Goal: Task Accomplishment & Management: Use online tool/utility

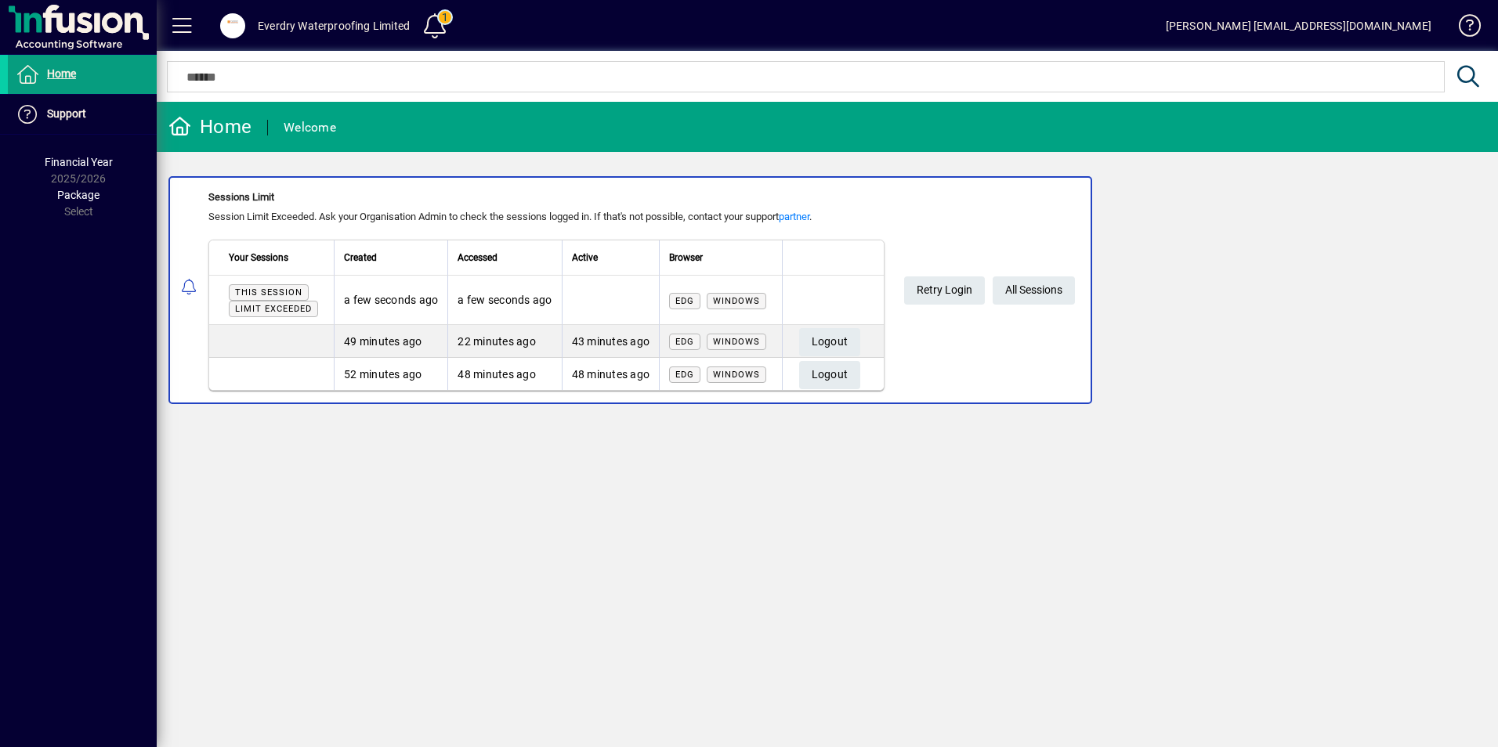
click at [1026, 298] on span "All Sessions" at bounding box center [1033, 290] width 57 height 26
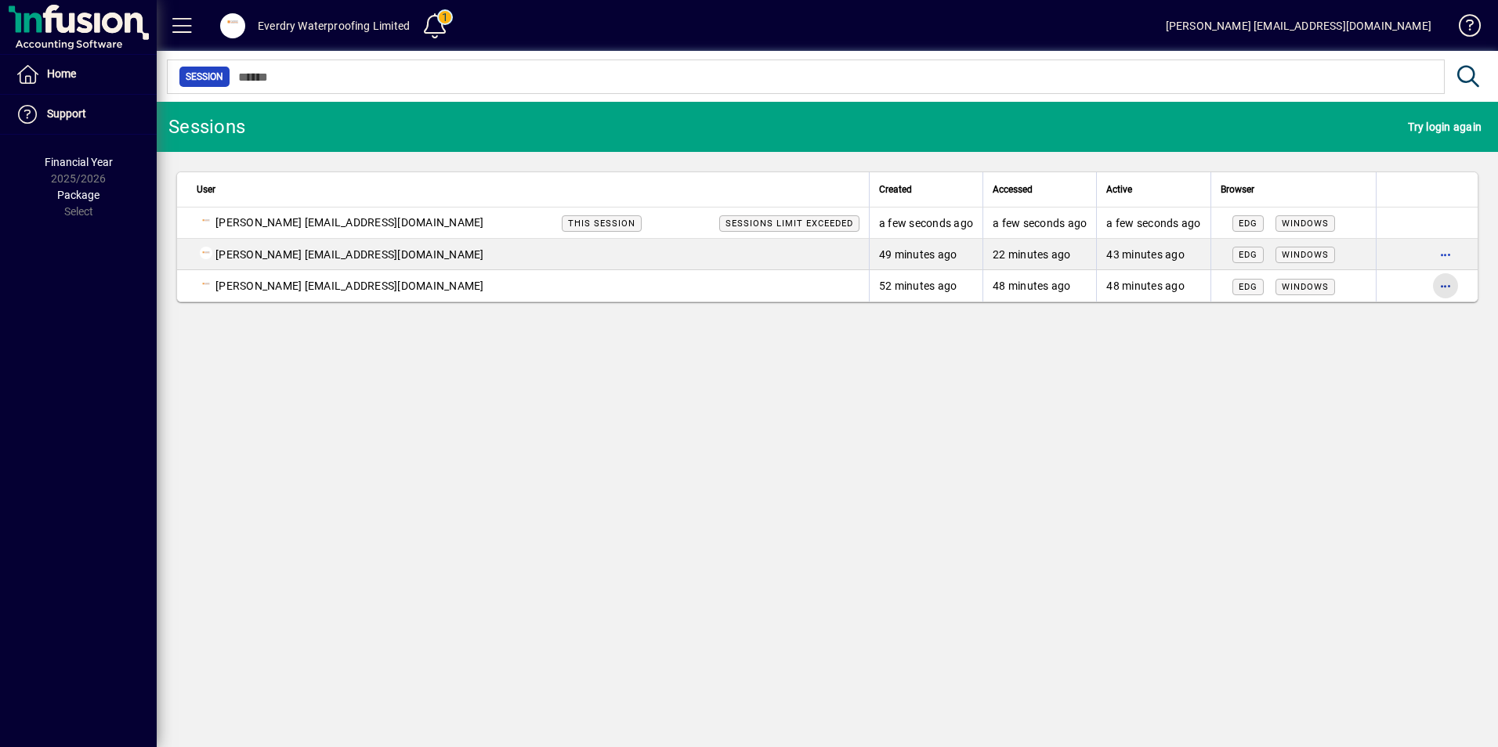
click at [1444, 282] on span "button" at bounding box center [1445, 286] width 38 height 38
click at [1357, 309] on span "Logout" at bounding box center [1379, 318] width 132 height 19
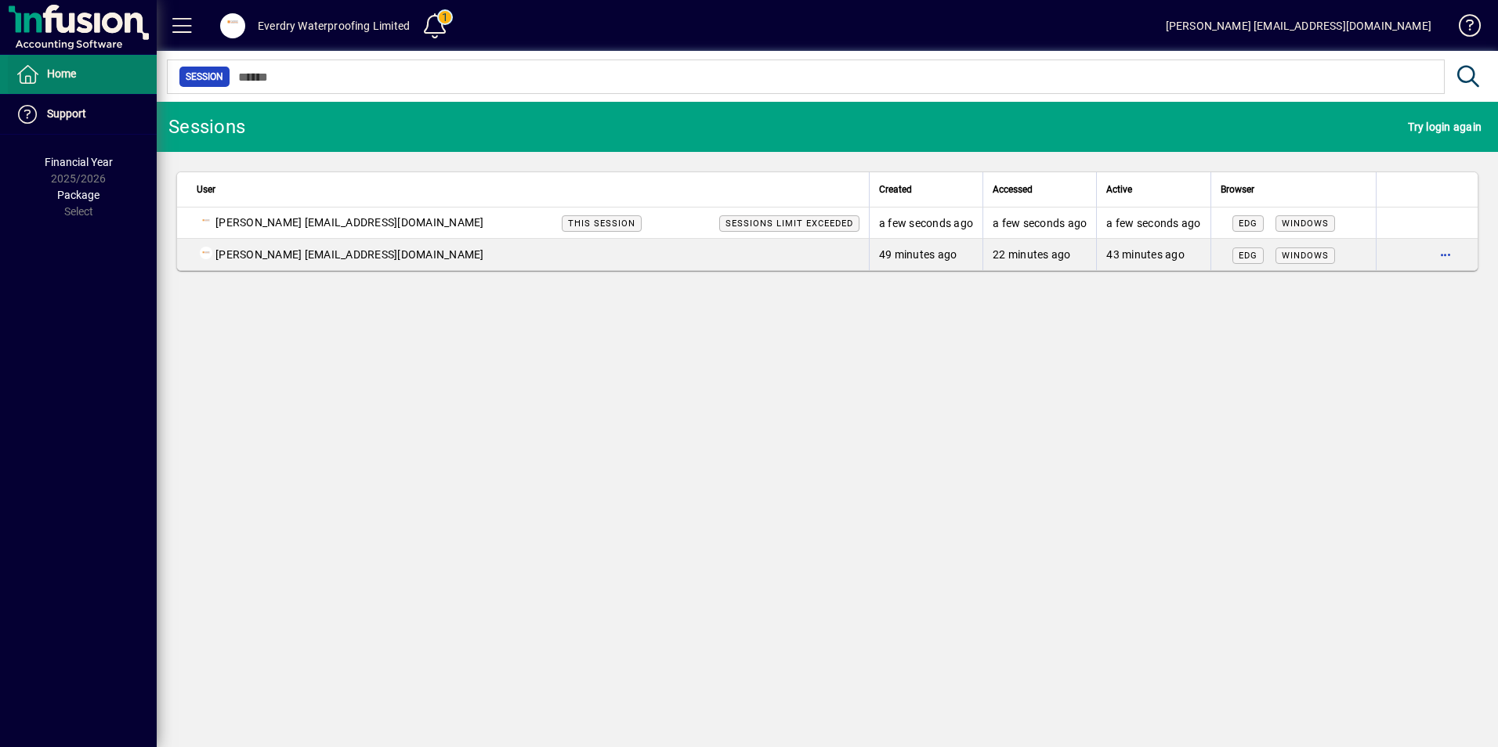
click at [80, 70] on span at bounding box center [82, 75] width 149 height 38
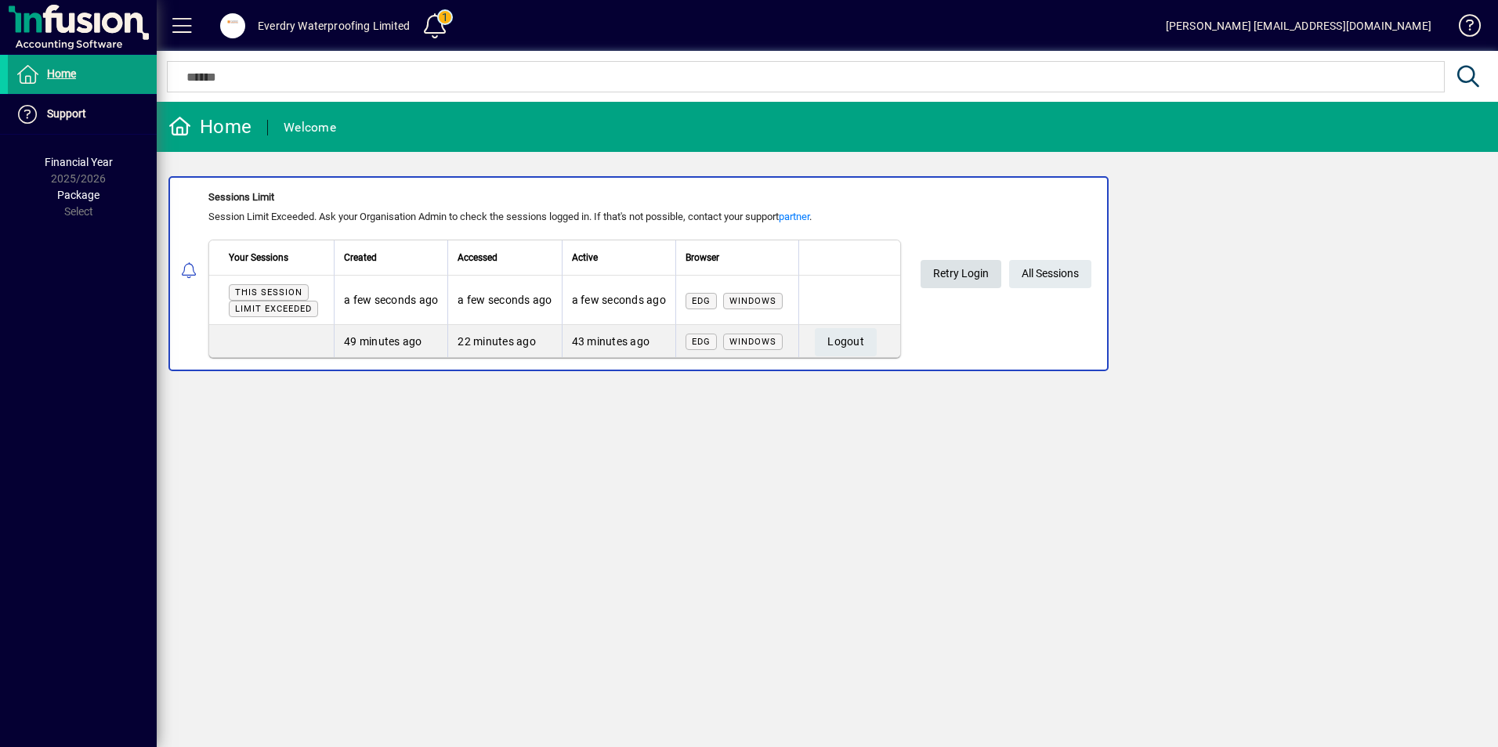
click at [938, 271] on span "Retry Login" at bounding box center [961, 274] width 56 height 26
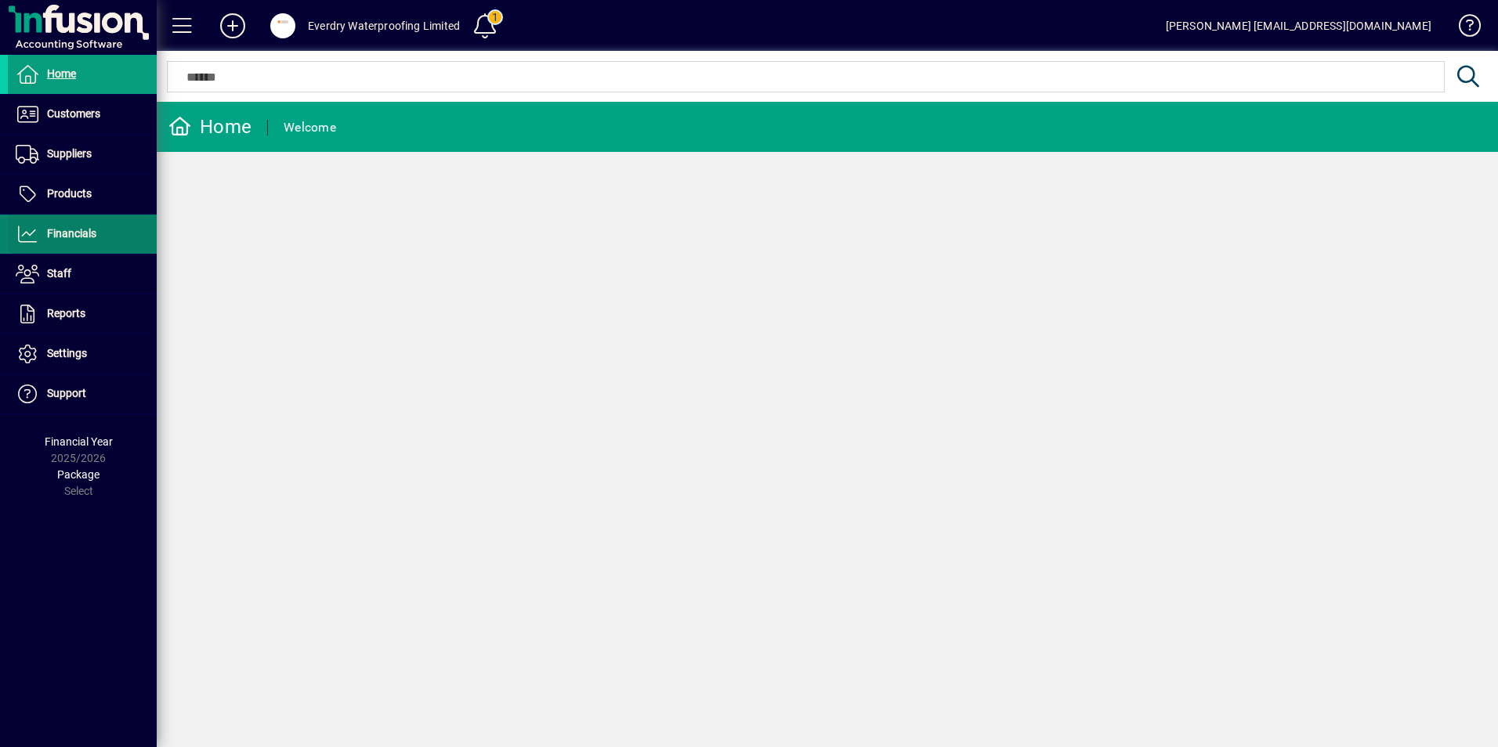
click at [83, 242] on span "Financials" at bounding box center [52, 234] width 89 height 19
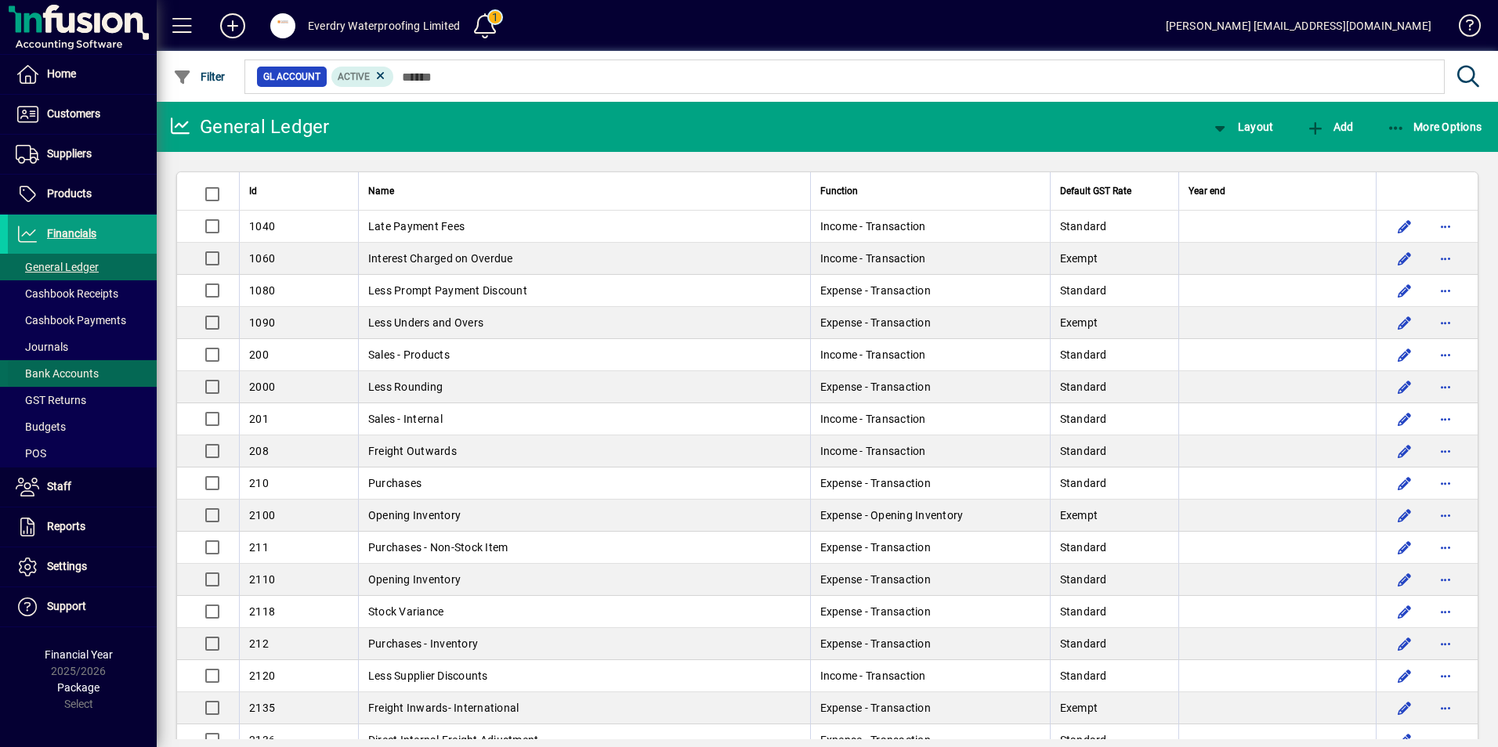
click at [70, 378] on span "Bank Accounts" at bounding box center [57, 373] width 83 height 13
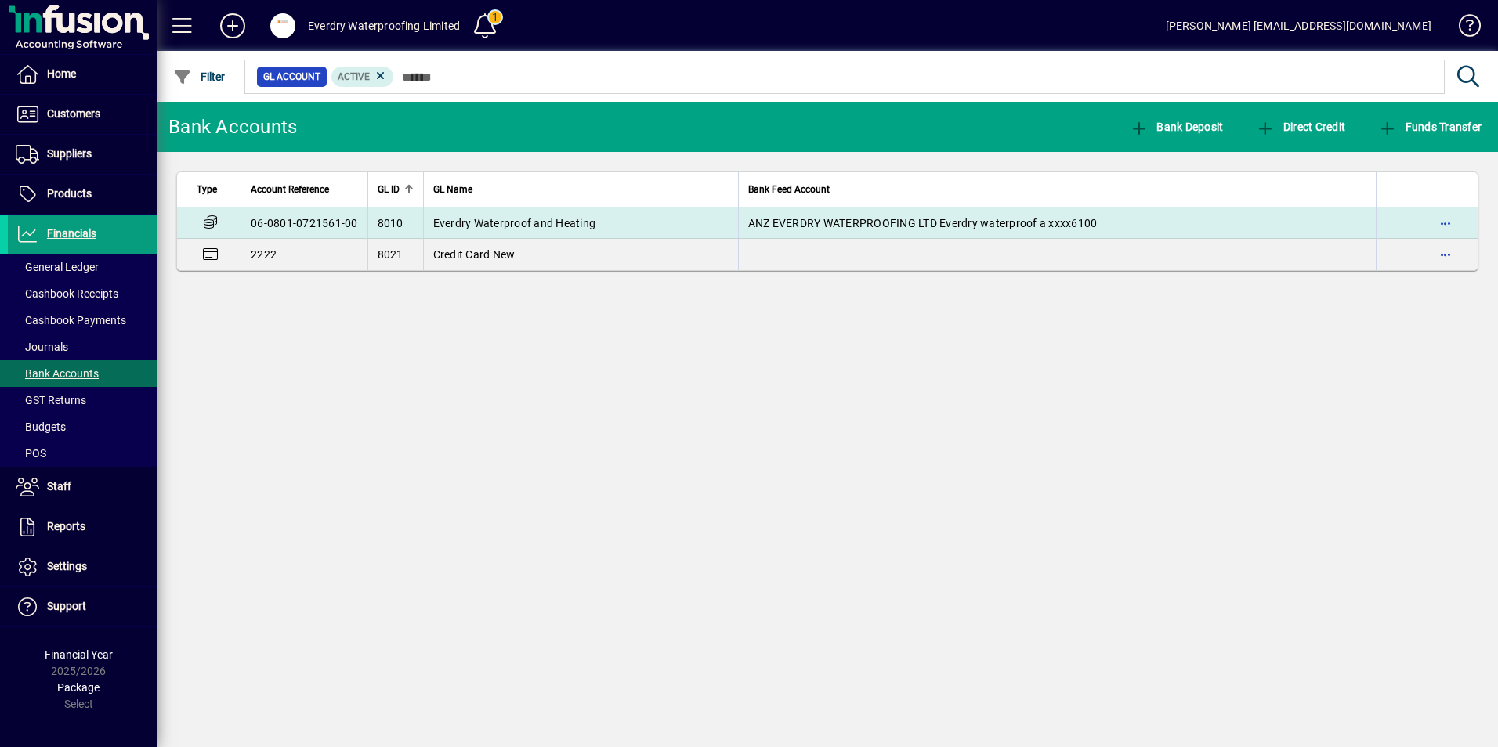
click at [519, 221] on span "Everdry Waterproof and Heating" at bounding box center [514, 223] width 163 height 13
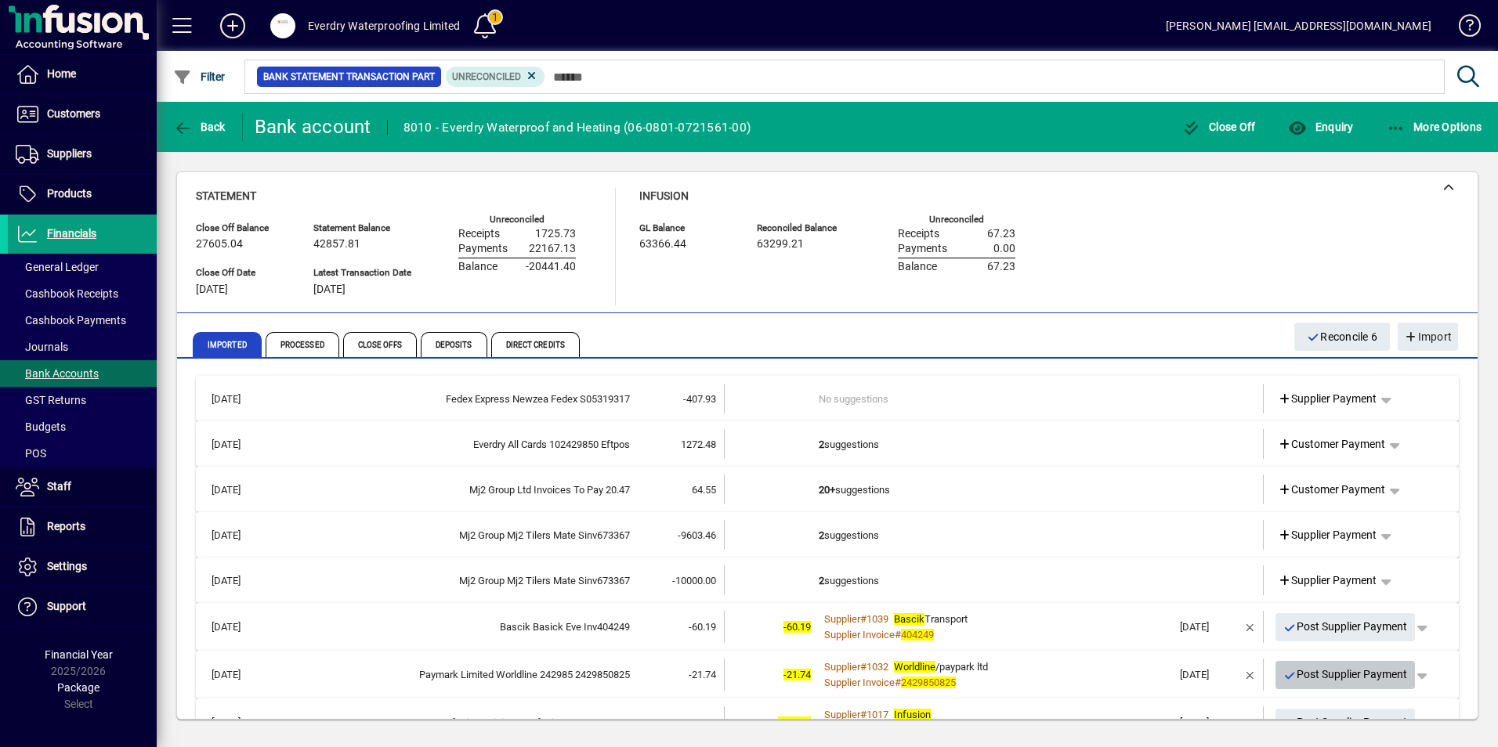
click at [1310, 676] on span "Post Supplier Payment" at bounding box center [1345, 675] width 125 height 26
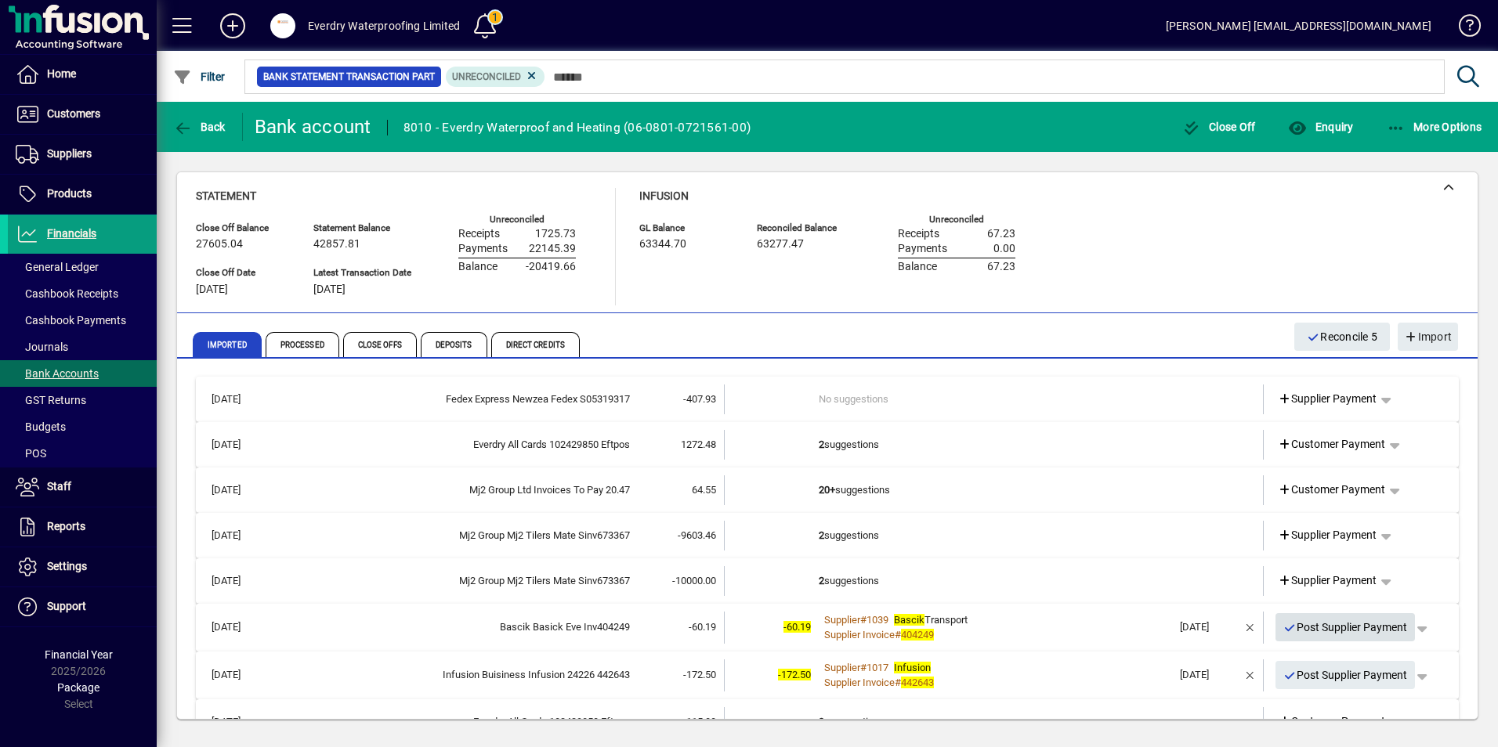
click at [1300, 634] on span "Post Supplier Payment" at bounding box center [1345, 628] width 125 height 26
click at [1317, 637] on span "Post Supplier Payment" at bounding box center [1345, 628] width 125 height 26
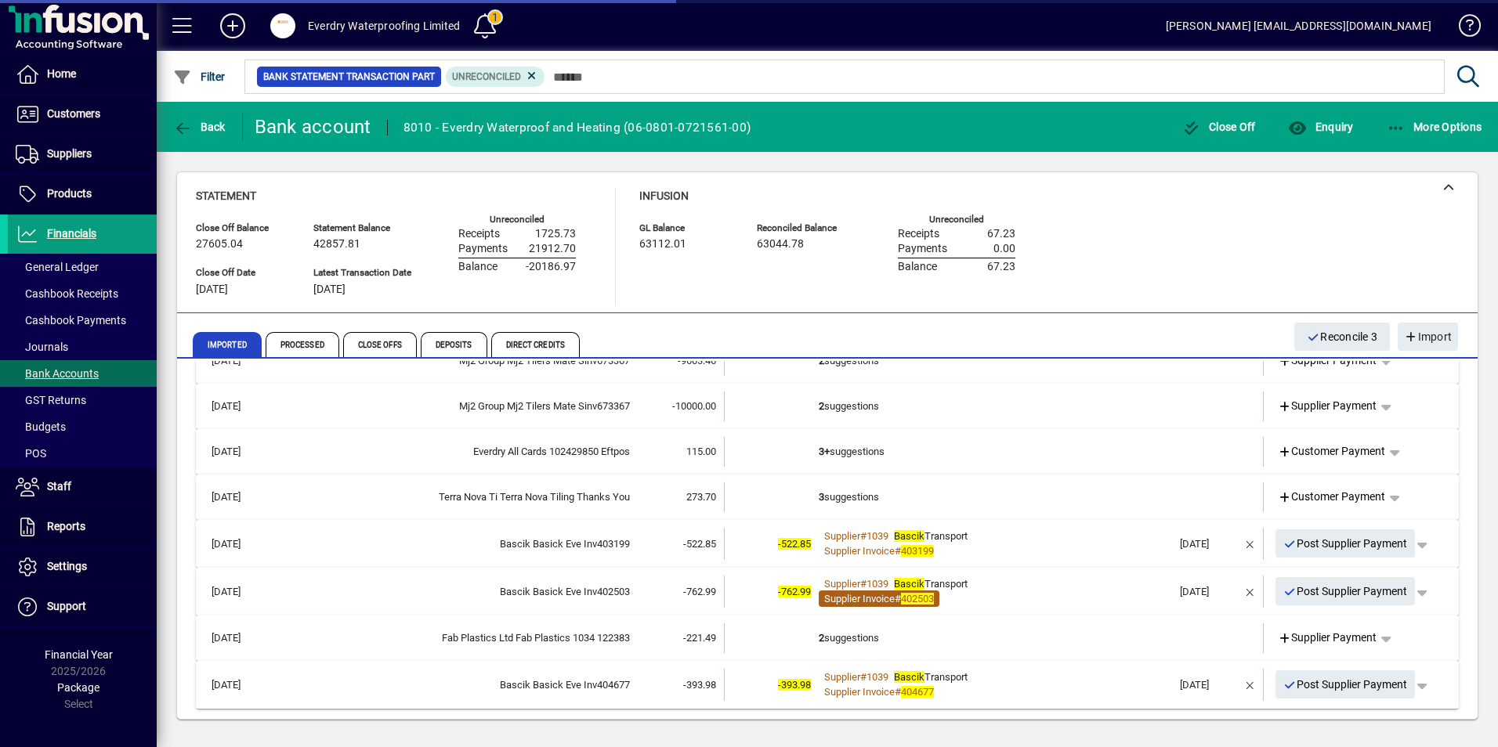
scroll to position [177, 0]
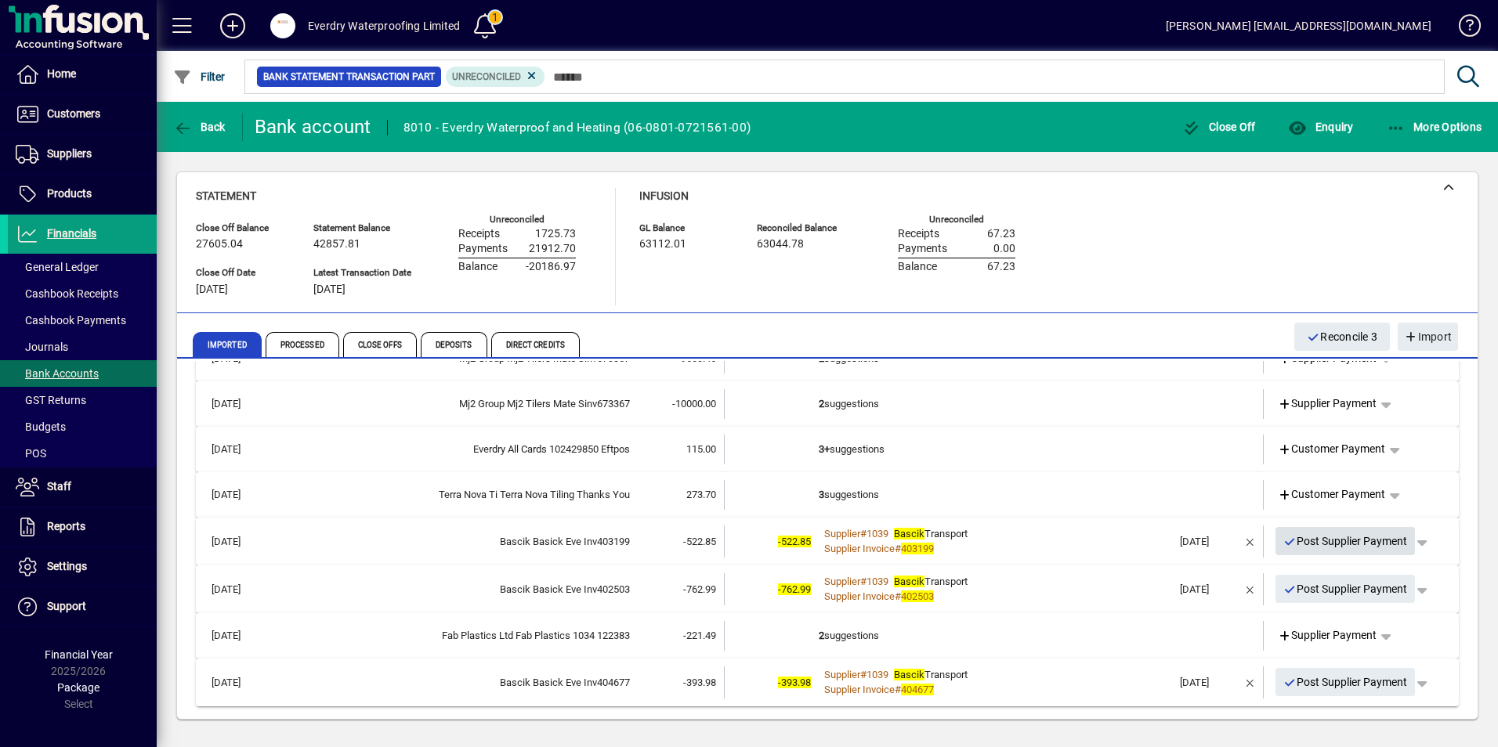
click at [1328, 551] on span "Post Supplier Payment" at bounding box center [1345, 542] width 125 height 26
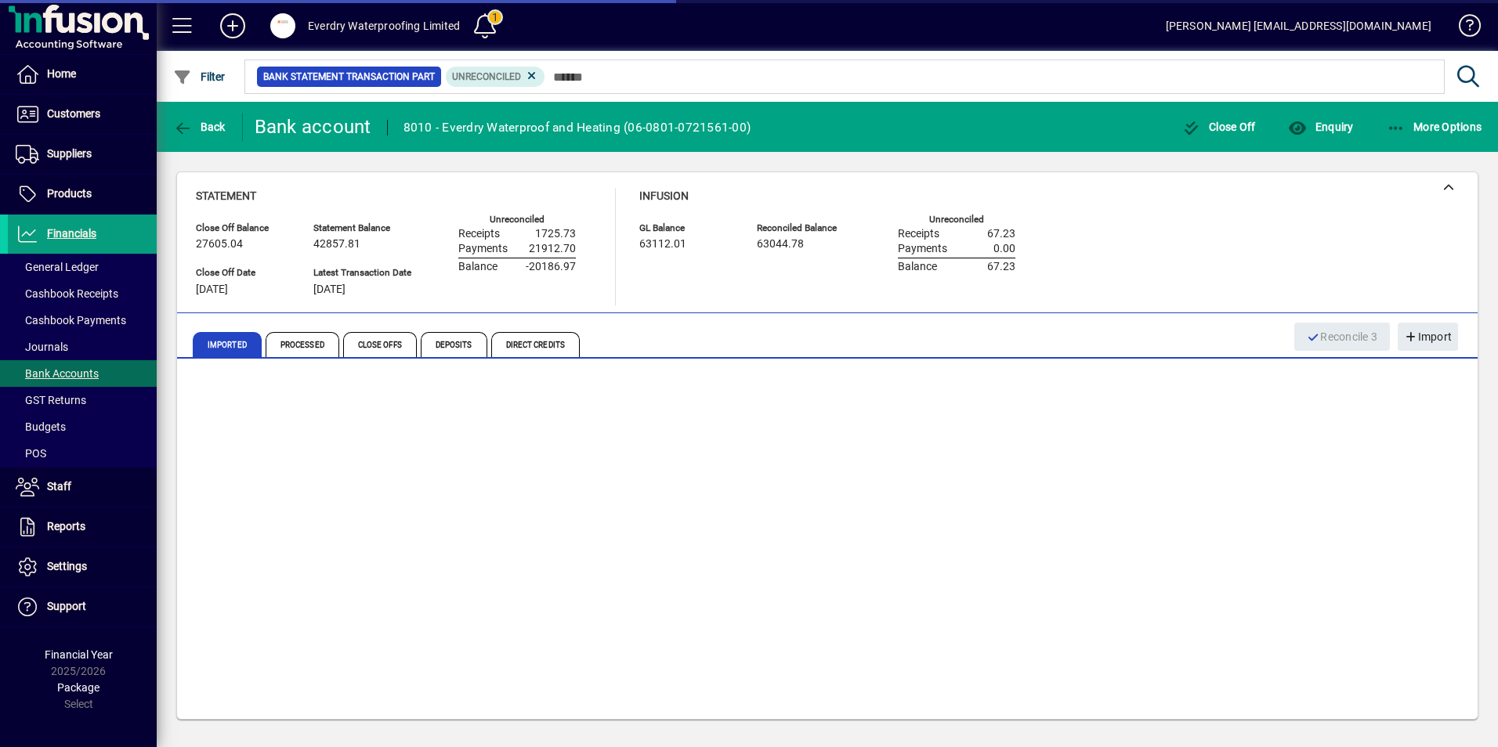
scroll to position [129, 0]
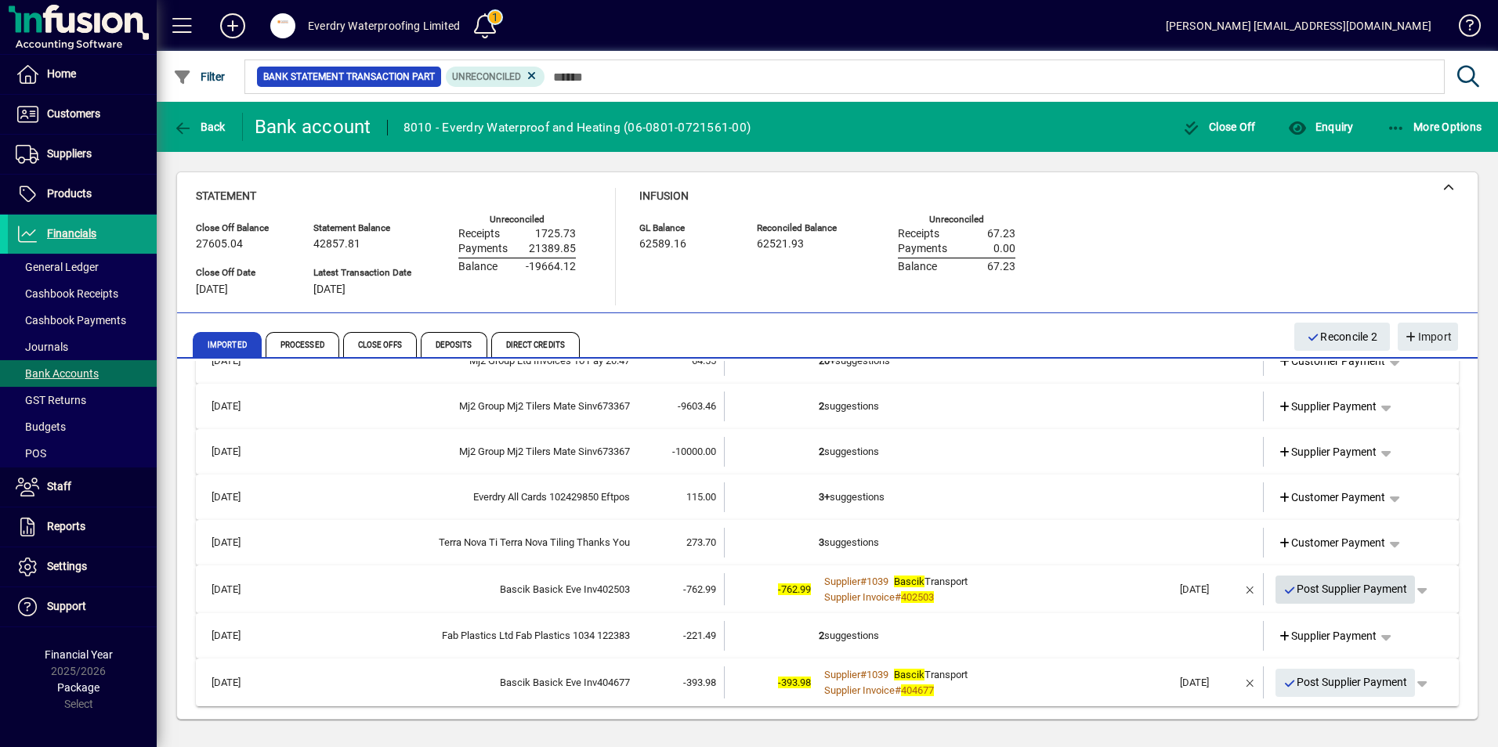
click at [1342, 595] on span "Post Supplier Payment" at bounding box center [1345, 589] width 125 height 26
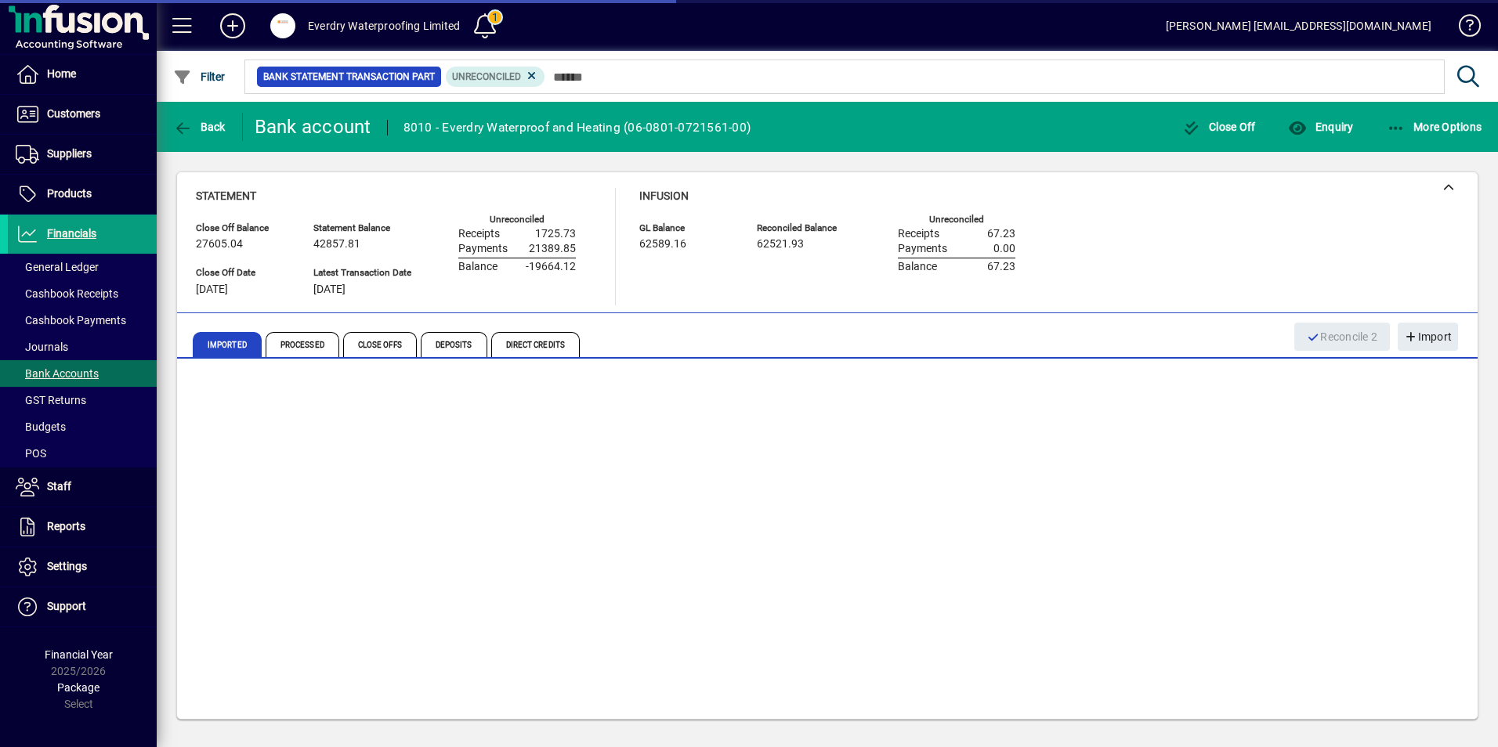
scroll to position [82, 0]
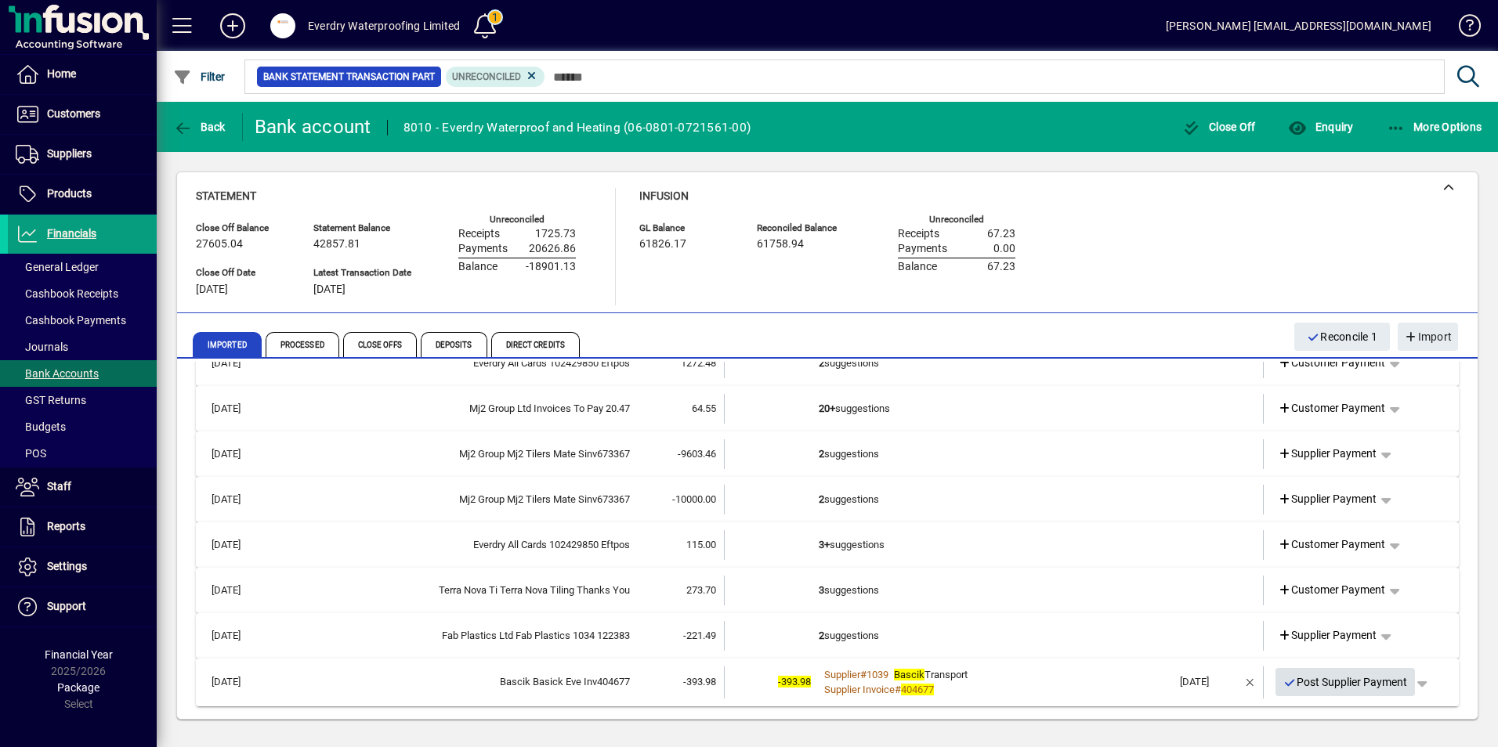
click at [1312, 688] on span "Post Supplier Payment" at bounding box center [1345, 683] width 125 height 26
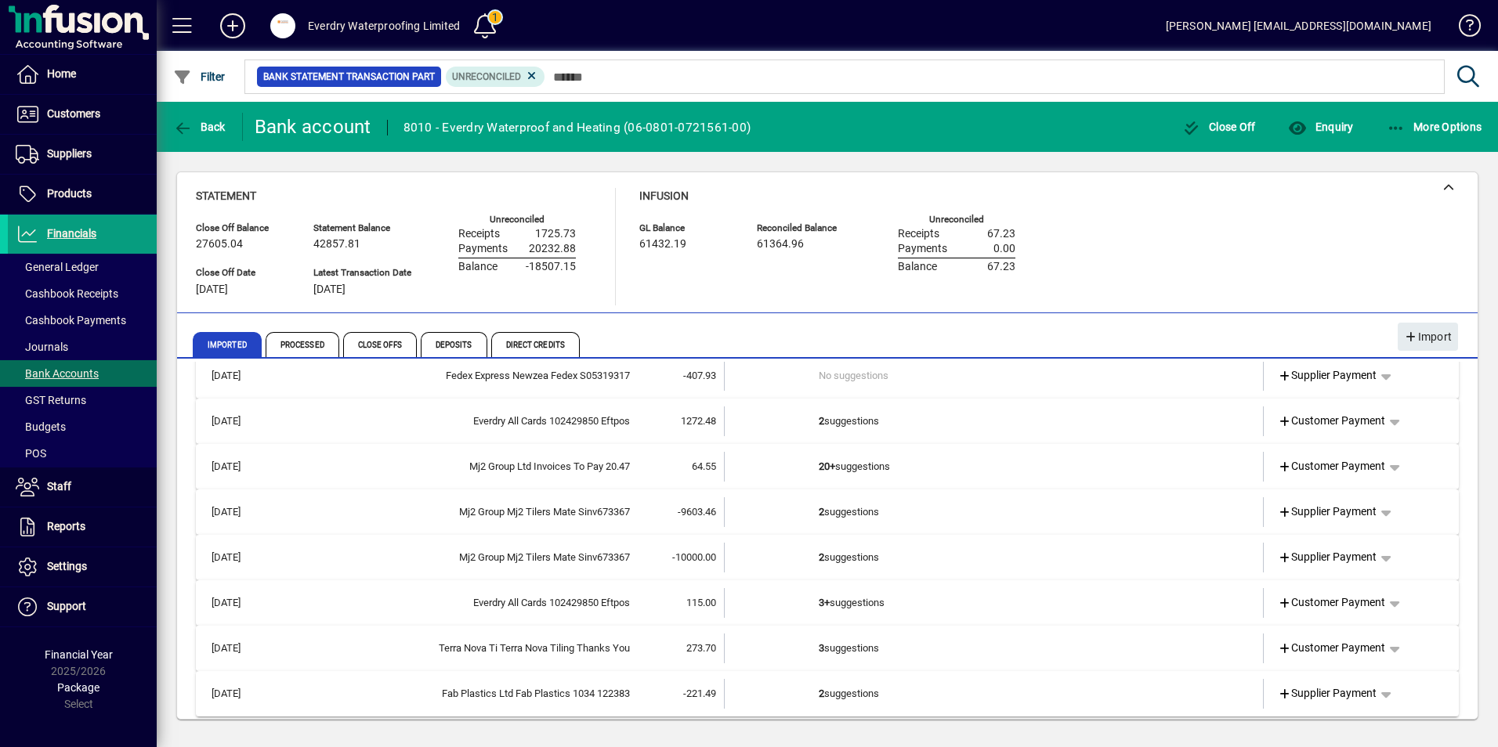
scroll to position [34, 0]
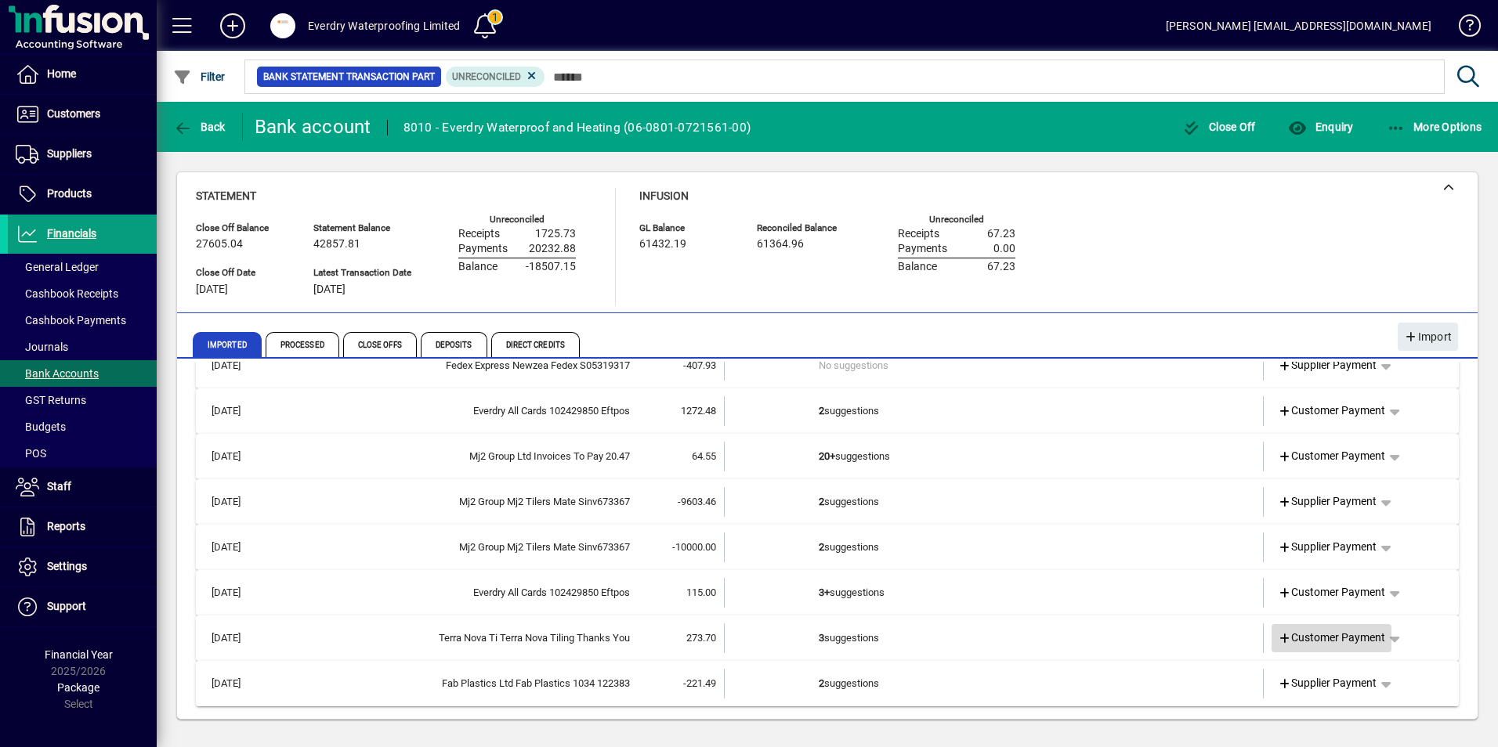
click at [1277, 638] on icon at bounding box center [1284, 639] width 14 height 11
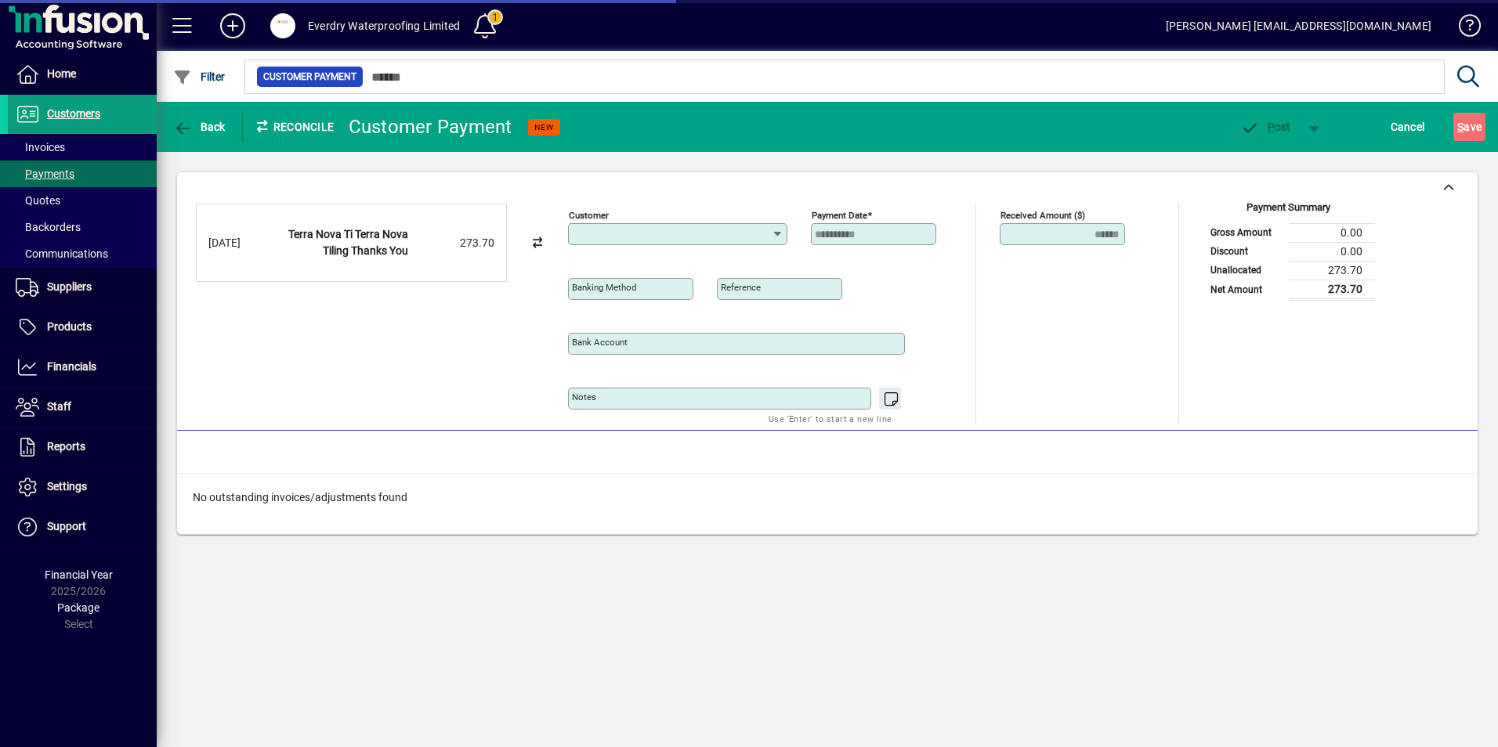
type input "**********"
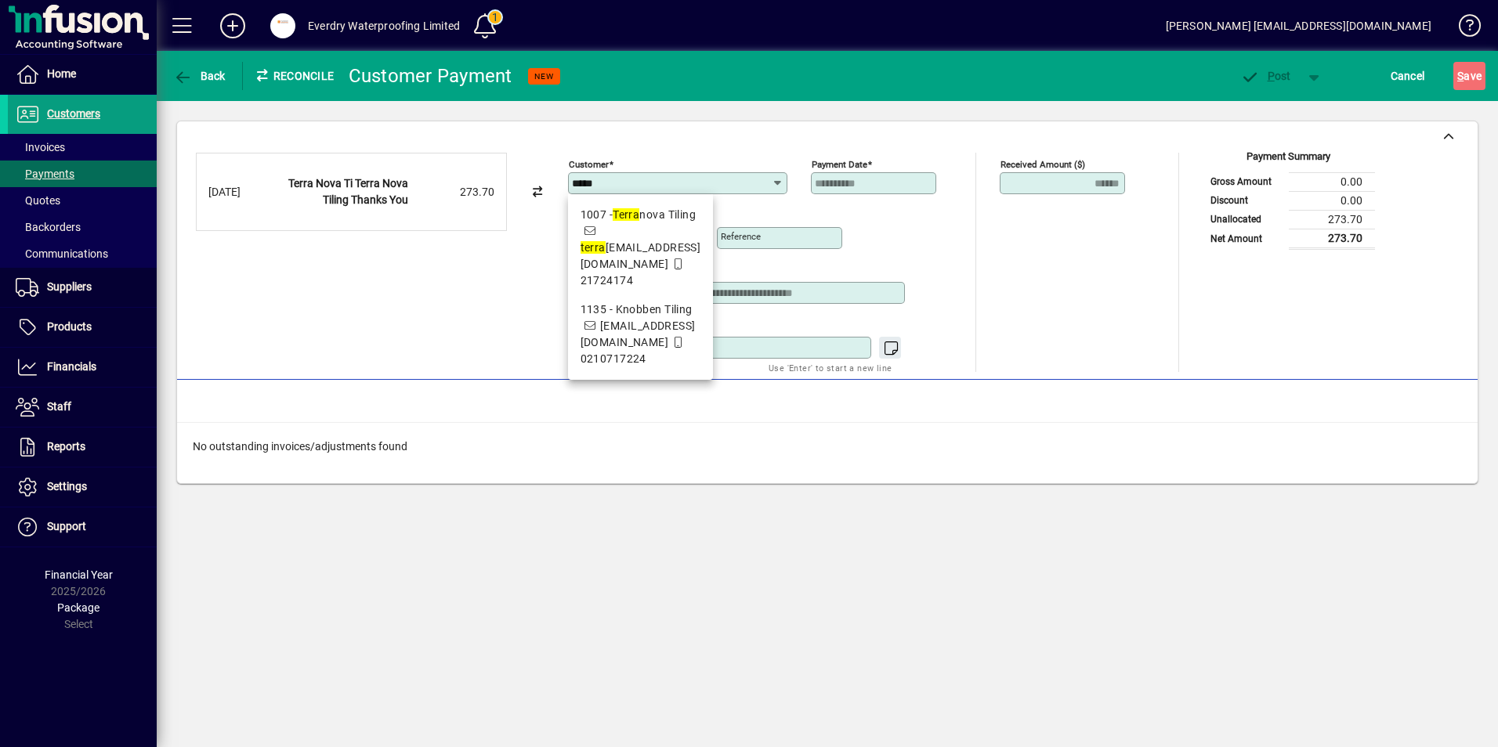
click at [660, 235] on span "1007 - Terra nova Tiling terra [EMAIL_ADDRESS][DOMAIN_NAME] 21724174" at bounding box center [640, 248] width 121 height 82
type input "**********"
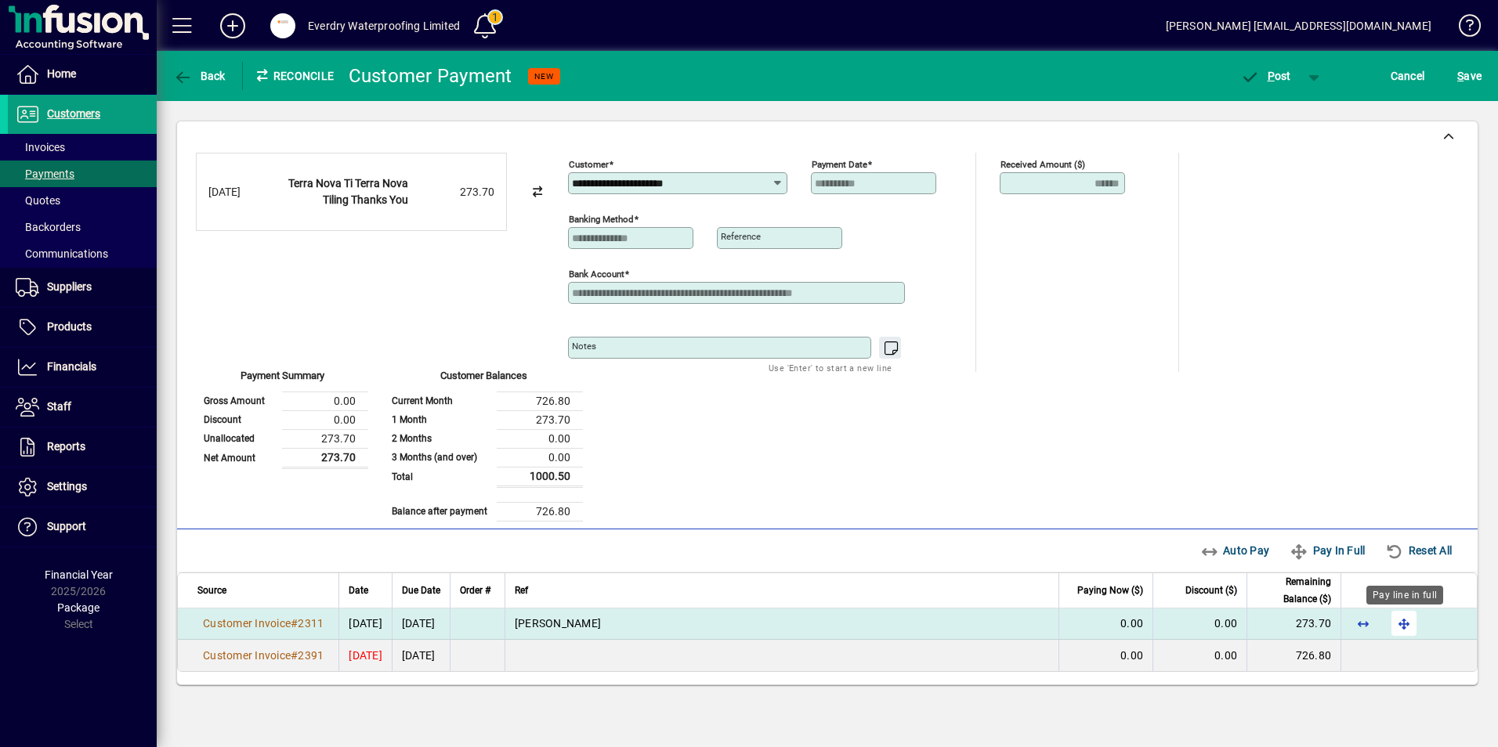
click at [1400, 631] on span "button" at bounding box center [1404, 624] width 38 height 38
click at [1273, 85] on span "button" at bounding box center [1265, 76] width 67 height 38
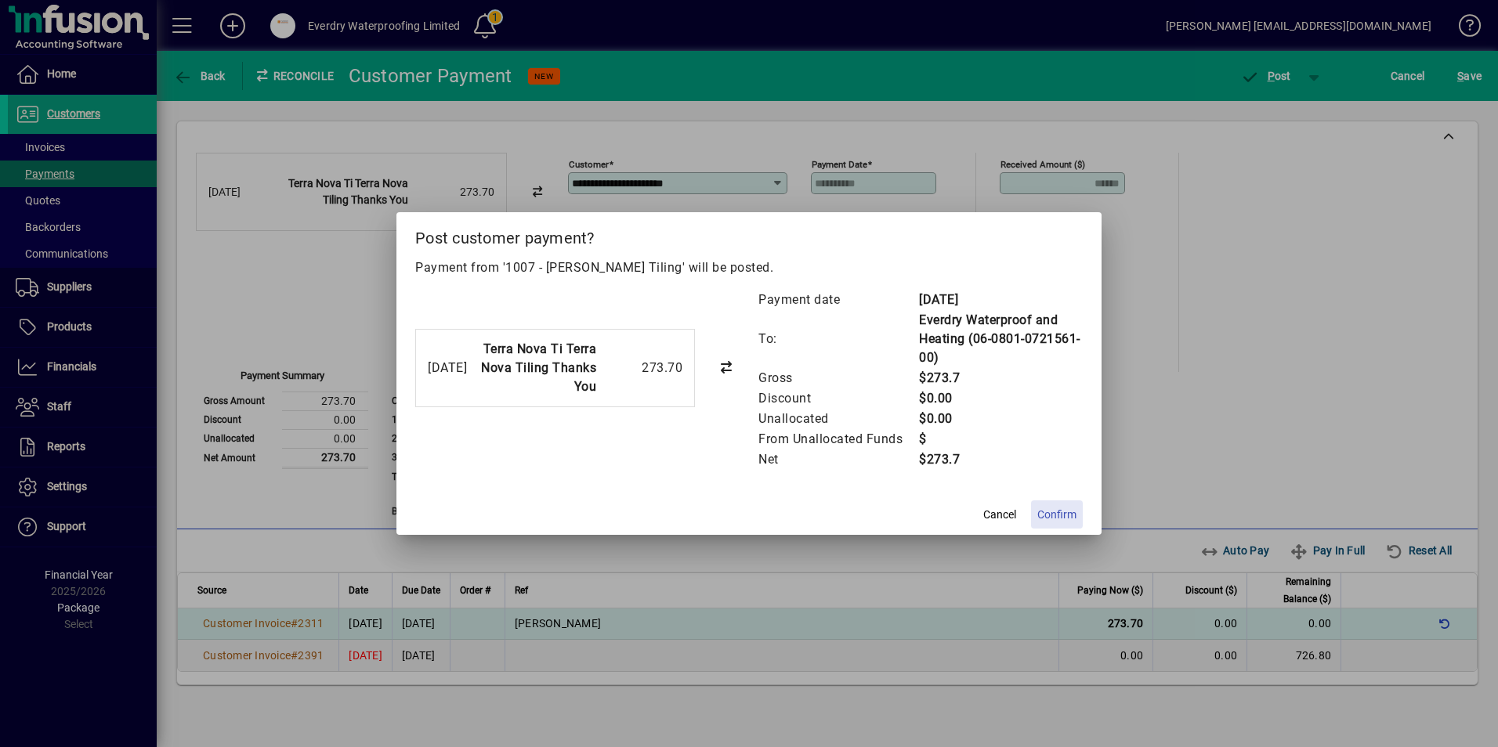
click at [1060, 507] on span "Confirm" at bounding box center [1056, 515] width 39 height 16
